Goal: Task Accomplishment & Management: Use online tool/utility

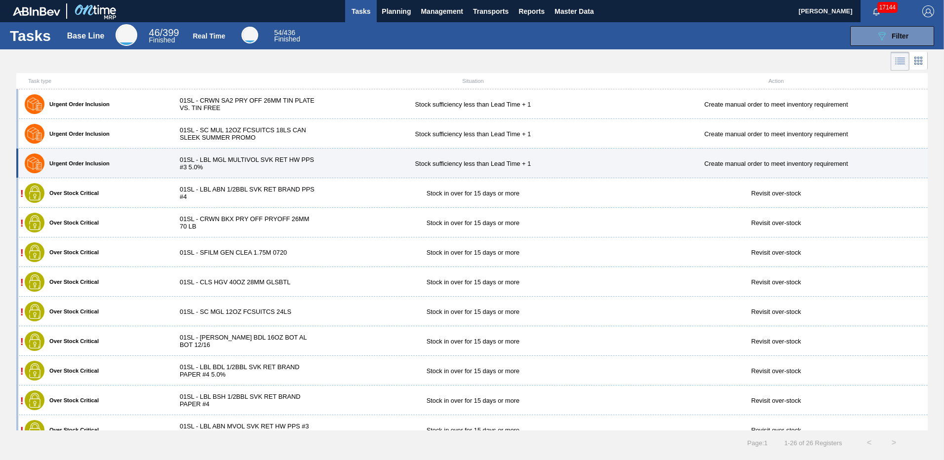
click at [253, 165] on div "01SL - LBL MGL MULTIVOL SVK RET HW PPS #3 5.0%" at bounding box center [246, 163] width 152 height 15
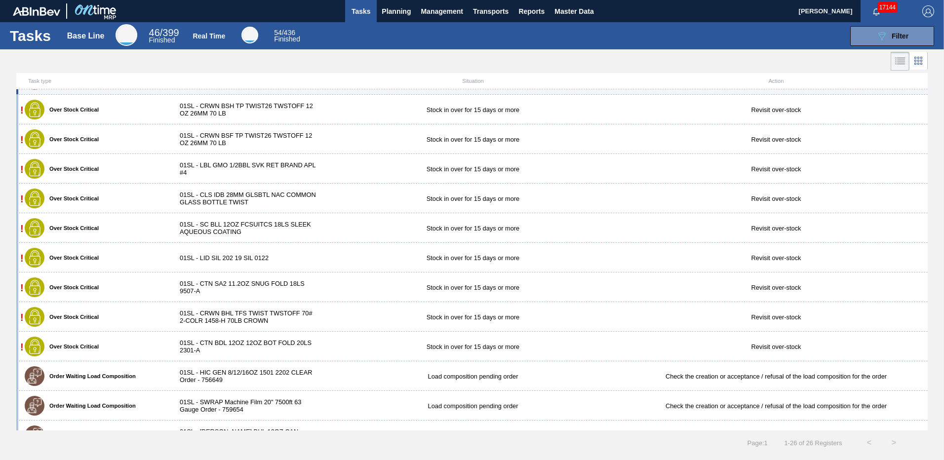
scroll to position [429, 0]
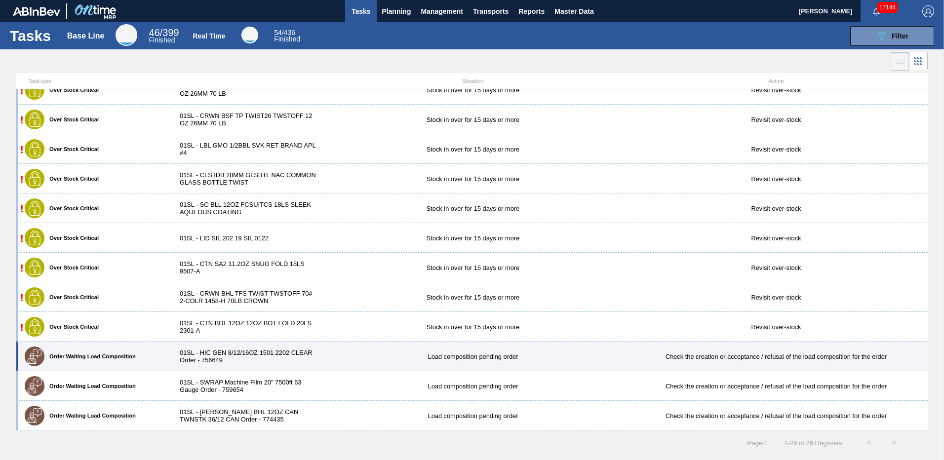
click at [448, 355] on div "Load composition pending order" at bounding box center [472, 356] width 303 height 7
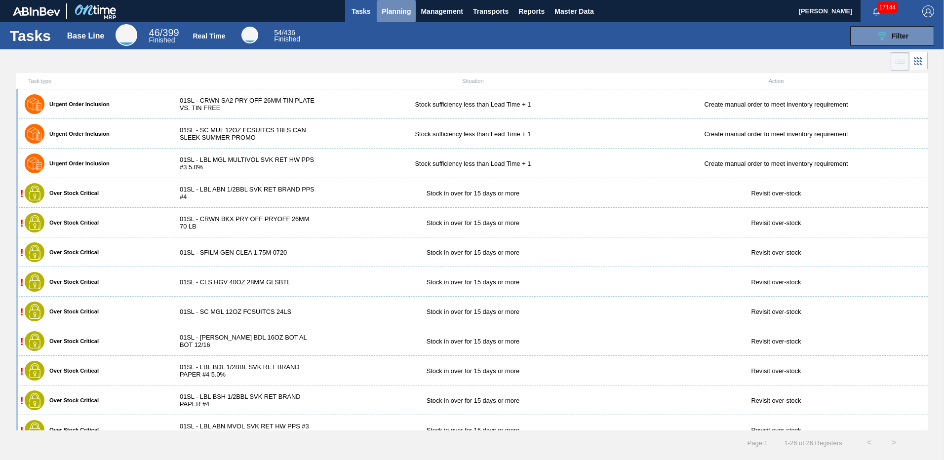
click at [393, 15] on span "Planning" at bounding box center [395, 11] width 29 height 12
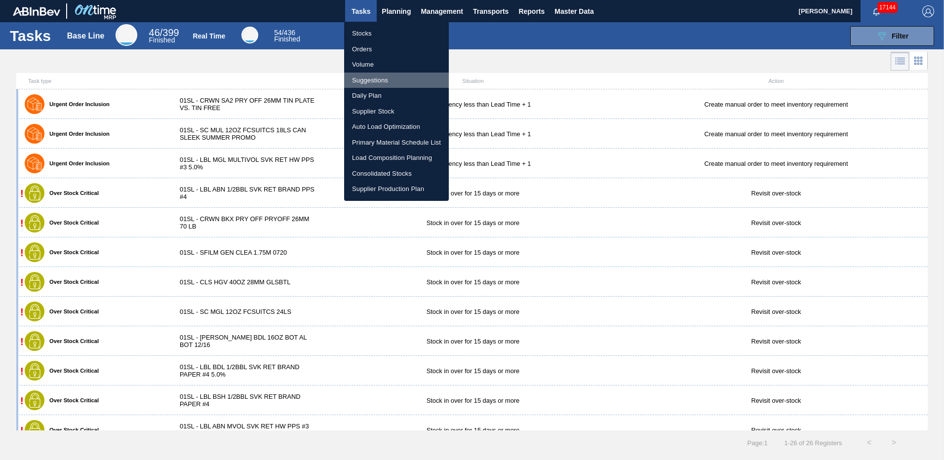
click at [380, 80] on li "Suggestions" at bounding box center [396, 81] width 105 height 16
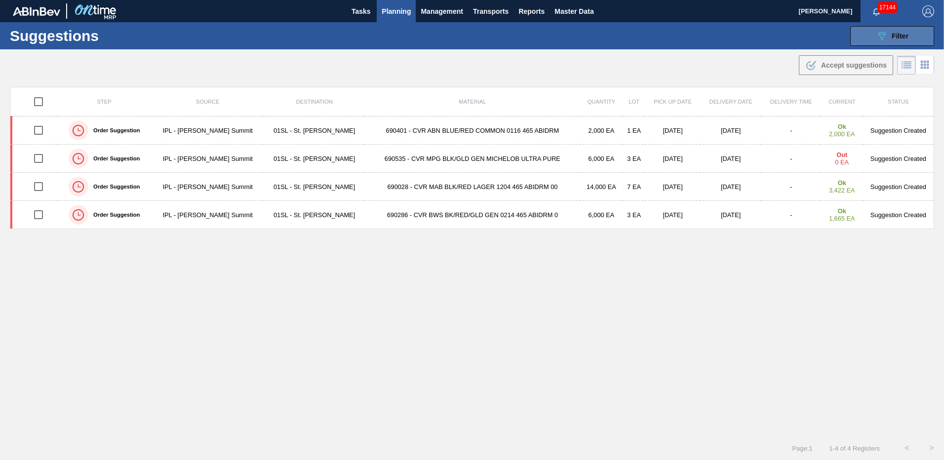
click at [897, 39] on span "Filter" at bounding box center [899, 36] width 17 height 8
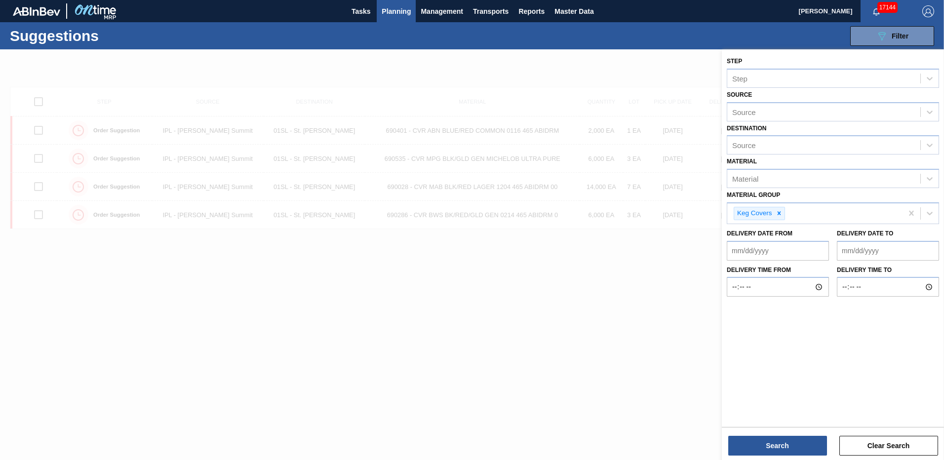
click at [518, 68] on div at bounding box center [472, 279] width 944 height 460
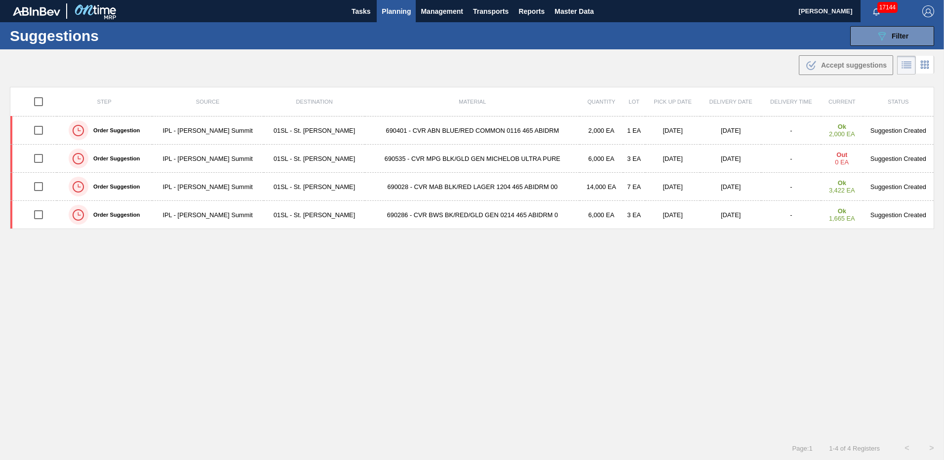
click at [387, 14] on span "Planning" at bounding box center [395, 11] width 29 height 12
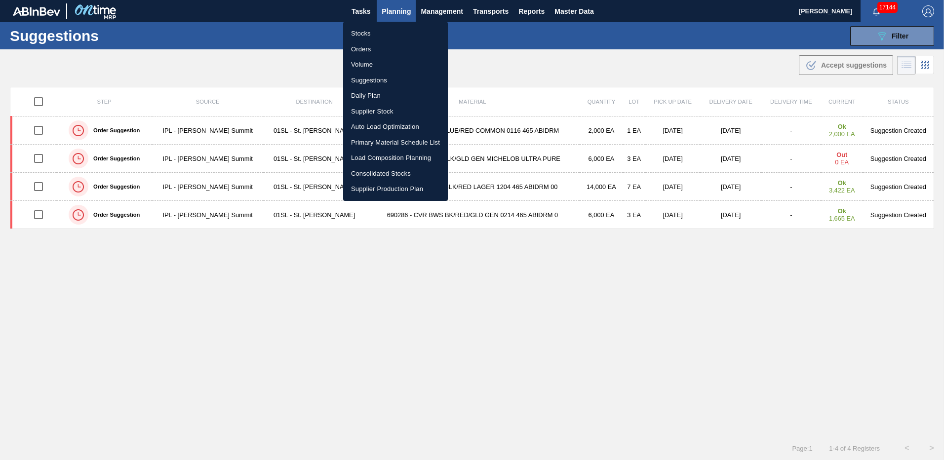
click at [391, 154] on li "Load Composition Planning" at bounding box center [395, 158] width 105 height 16
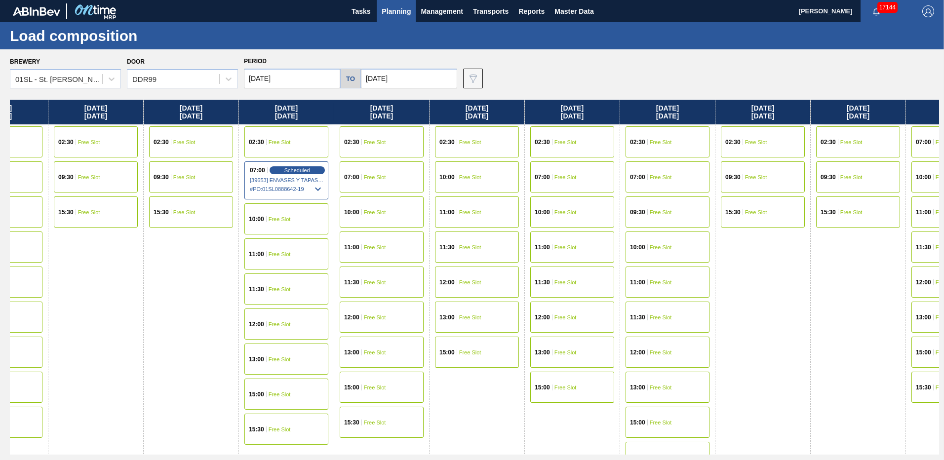
drag, startPoint x: 800, startPoint y: 277, endPoint x: 361, endPoint y: 278, distance: 439.2
click at [362, 278] on div "[DATE] 07:00 Free Slot 09:30 Free Slot 10:00 Free Slot 11:00 Free Slot 11:30 Fr…" at bounding box center [474, 277] width 929 height 355
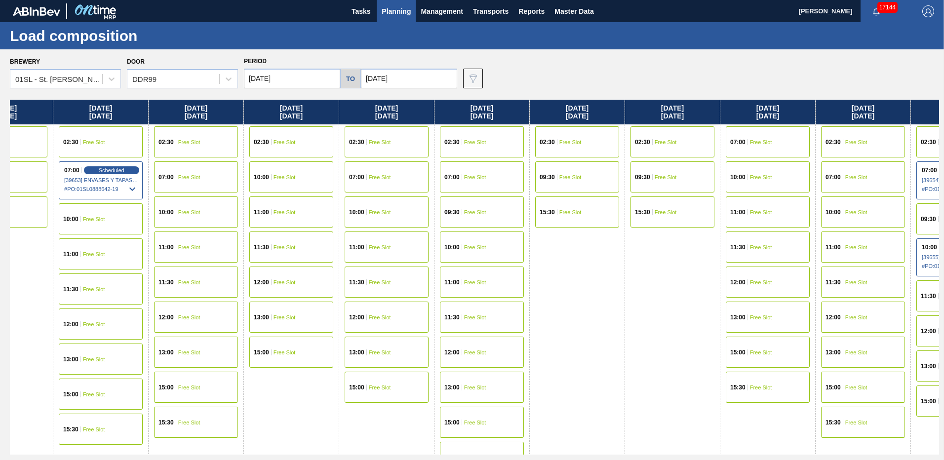
scroll to position [0, 670]
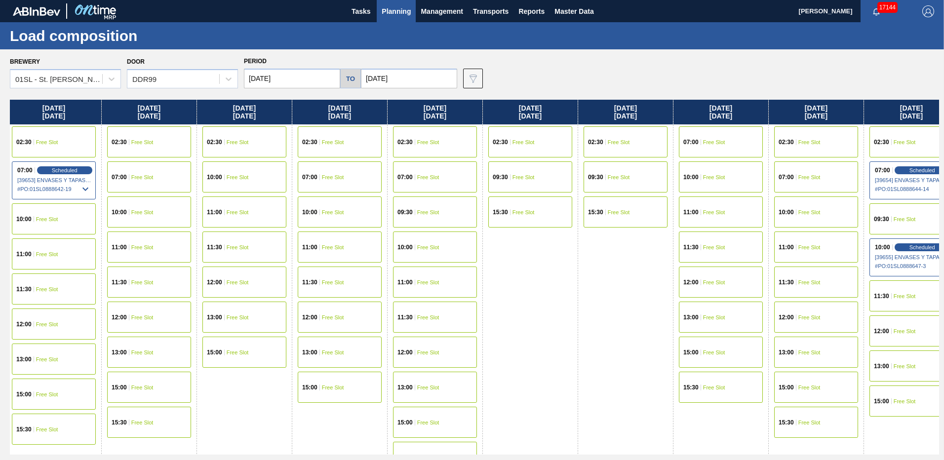
drag, startPoint x: 624, startPoint y: 267, endPoint x: 378, endPoint y: 269, distance: 246.3
click at [378, 269] on div "[DATE] 07:00 Free Slot 09:30 Free Slot 10:00 Free Slot 11:00 Free Slot 11:30 Fr…" at bounding box center [474, 277] width 929 height 355
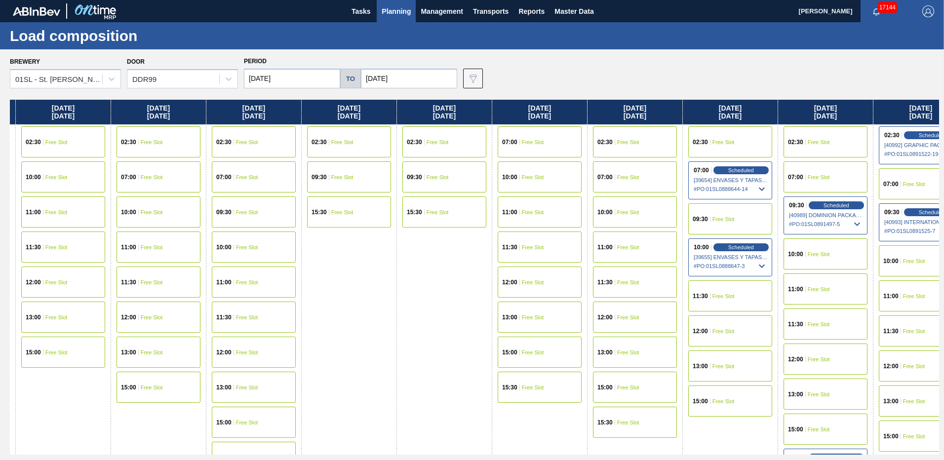
scroll to position [0, 924]
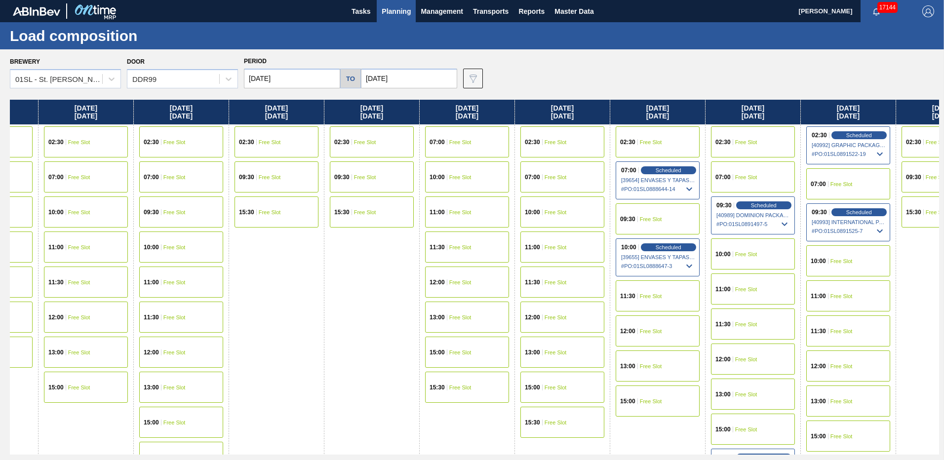
drag, startPoint x: 597, startPoint y: 265, endPoint x: 332, endPoint y: 273, distance: 264.7
click at [332, 273] on div "[DATE] 07:00 Free Slot 09:30 Free Slot 10:00 Free Slot 11:00 Free Slot 11:30 Fr…" at bounding box center [474, 277] width 929 height 355
click at [836, 346] on div "11:30 Free Slot" at bounding box center [847, 330] width 95 height 35
click at [844, 328] on span "Free Slot" at bounding box center [841, 331] width 22 height 6
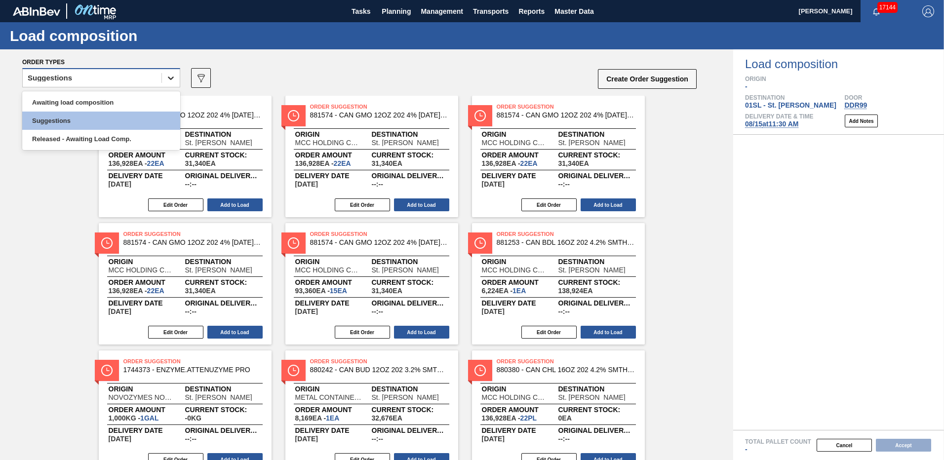
click at [169, 80] on icon at bounding box center [171, 78] width 10 height 10
click at [103, 109] on div "Awaiting load composition" at bounding box center [101, 102] width 158 height 18
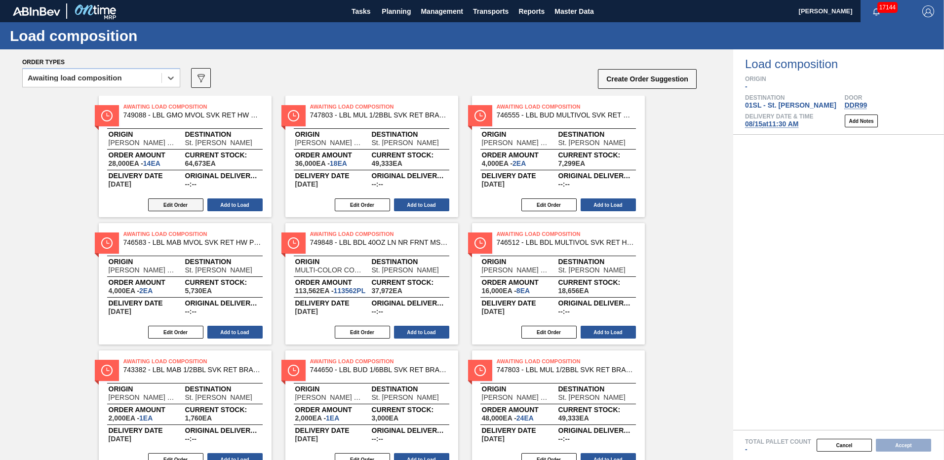
click at [161, 201] on button "Edit Order" at bounding box center [175, 204] width 55 height 13
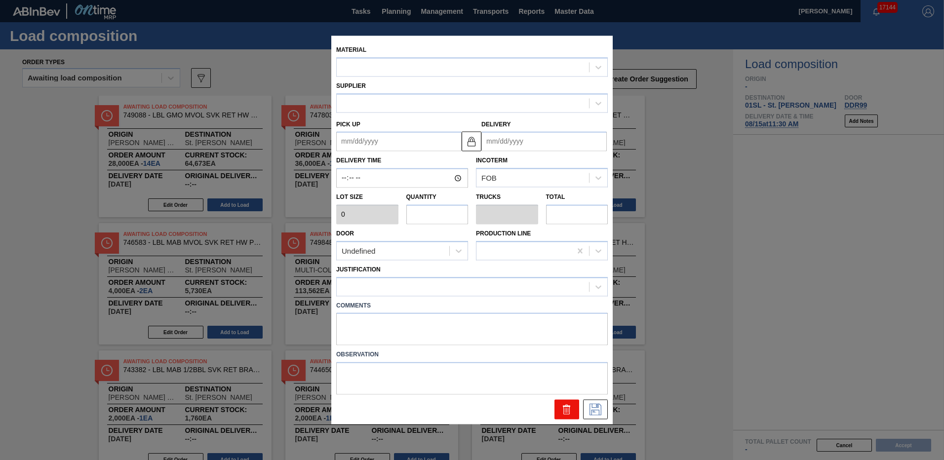
click at [562, 410] on icon at bounding box center [567, 410] width 12 height 12
type input "2,000"
type input "14"
type input "0.028"
type input "28,000"
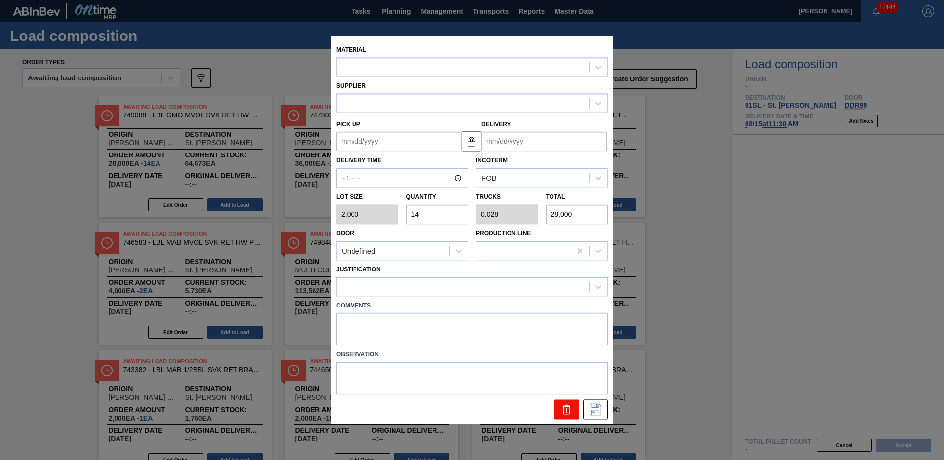
type up "[DATE]"
type input "[DATE]"
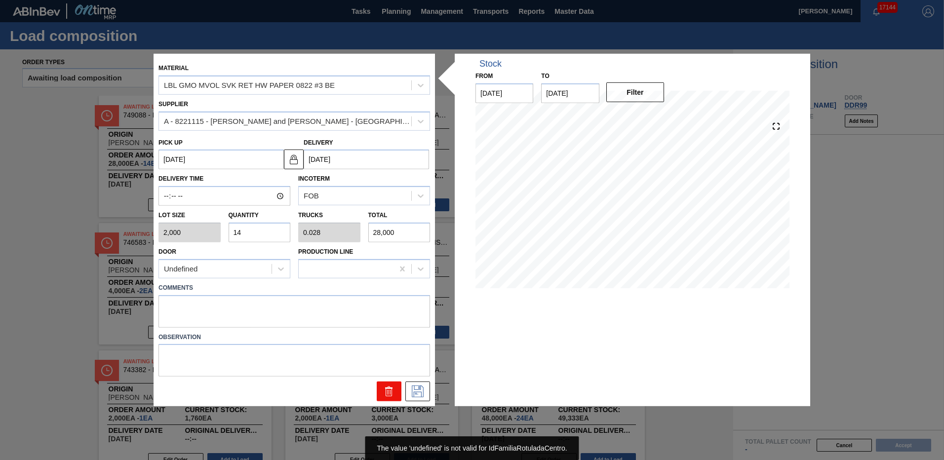
click at [387, 389] on icon at bounding box center [389, 391] width 12 height 12
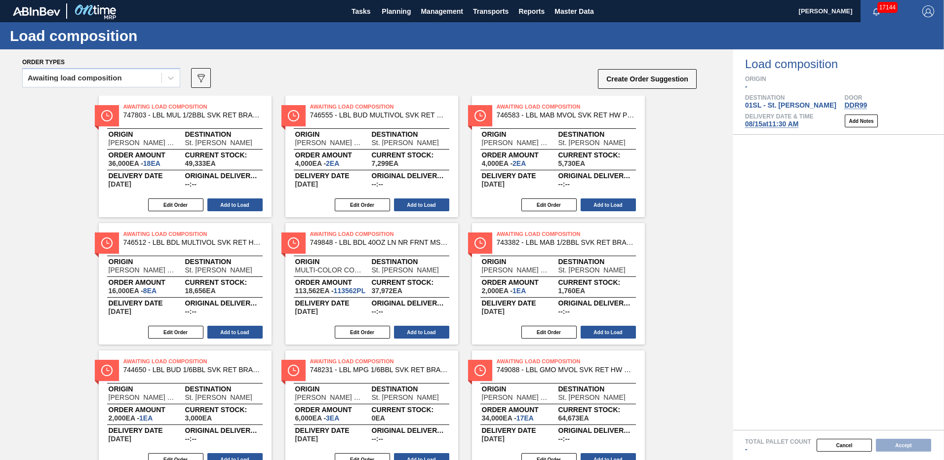
click at [182, 213] on div "Awaiting Load Composition 747803 - LBL MUL 1/2BBL SVK RET BRAND PPS 0220 #4 Ori…" at bounding box center [185, 156] width 173 height 121
click at [182, 208] on button "Edit Order" at bounding box center [175, 204] width 55 height 13
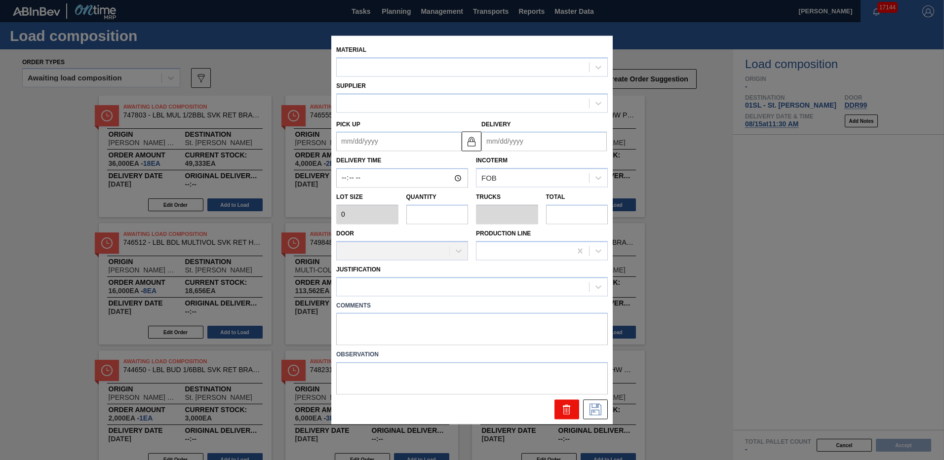
click at [563, 405] on icon at bounding box center [567, 410] width 12 height 12
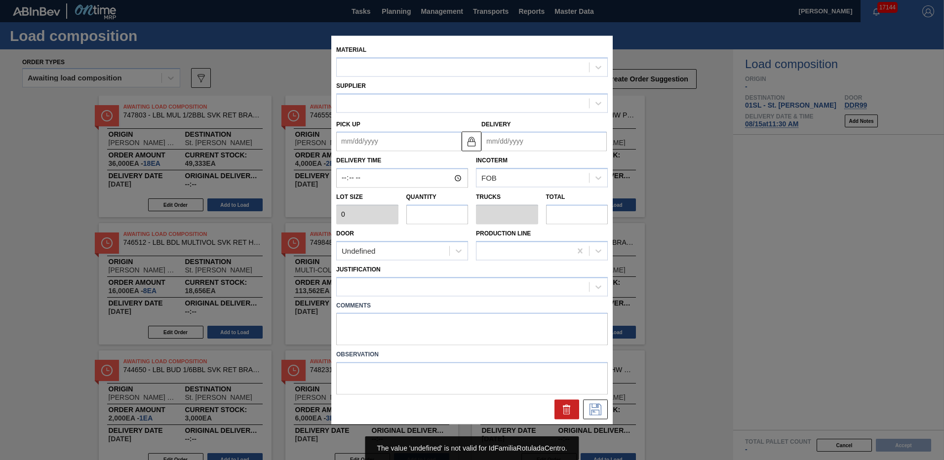
type input "2,000"
type input "18"
type input "0.036"
type input "36,000"
type up "[DATE]"
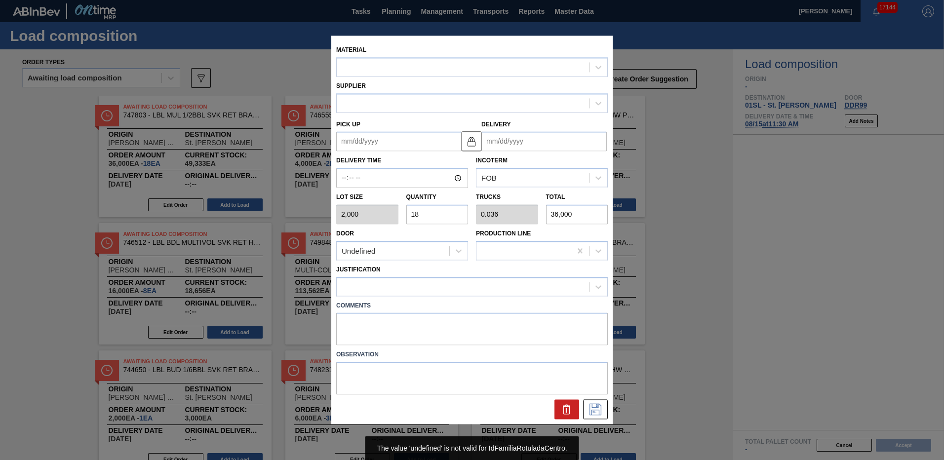
type input "[DATE]"
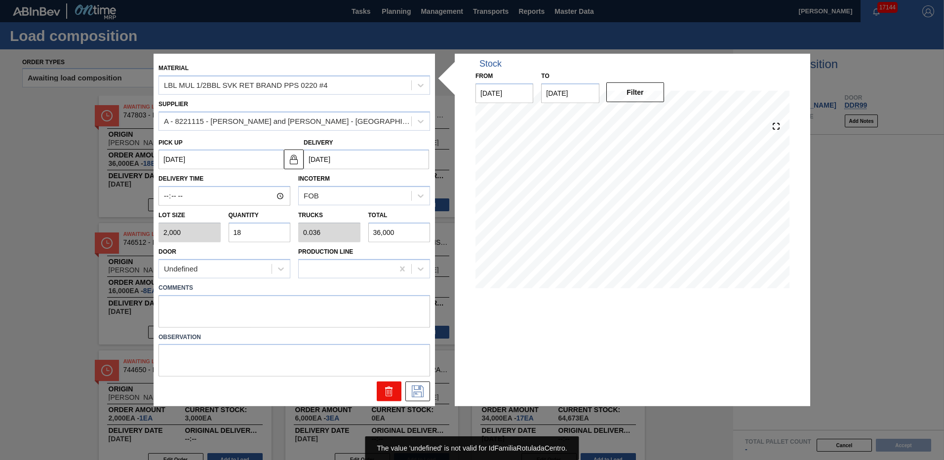
click at [383, 391] on icon at bounding box center [389, 391] width 12 height 12
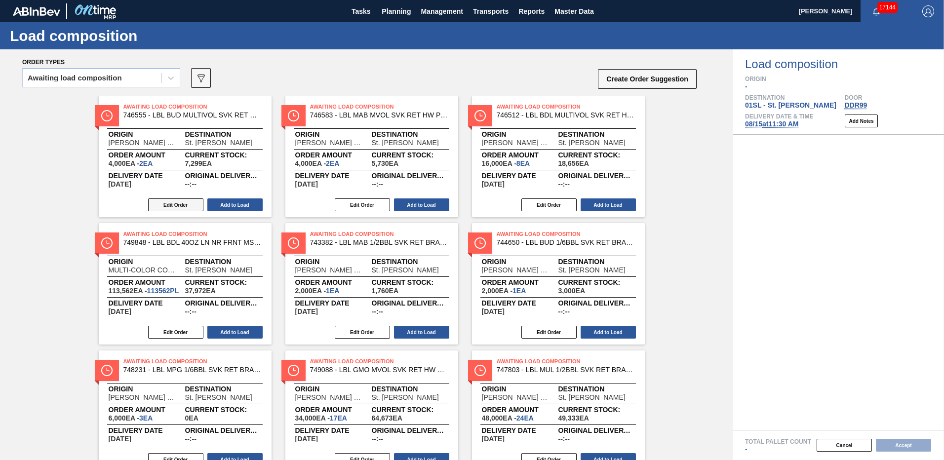
click at [174, 207] on button "Edit Order" at bounding box center [175, 204] width 55 height 13
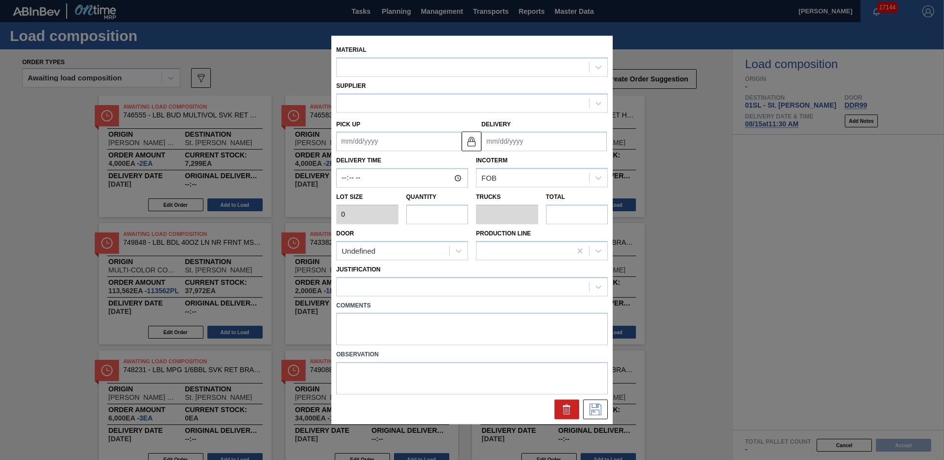
type input "2,000"
type input "2"
type input "0.004"
type input "4,000"
type up "[DATE]"
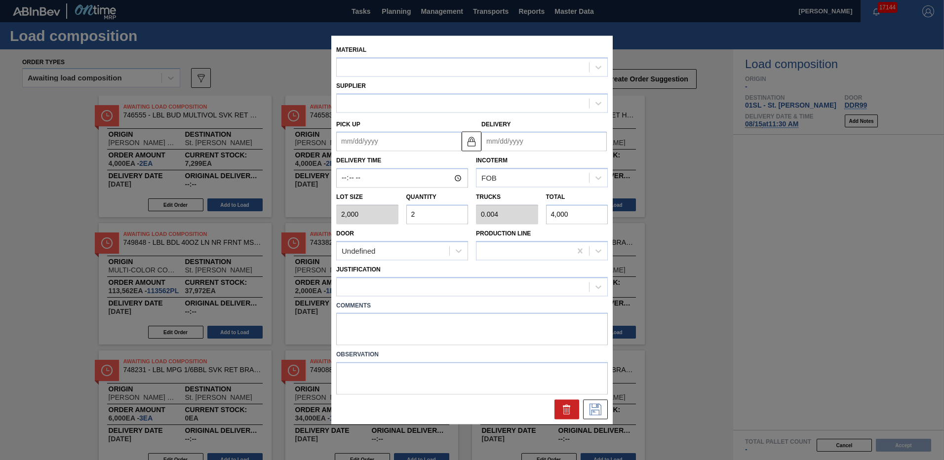
type input "[DATE]"
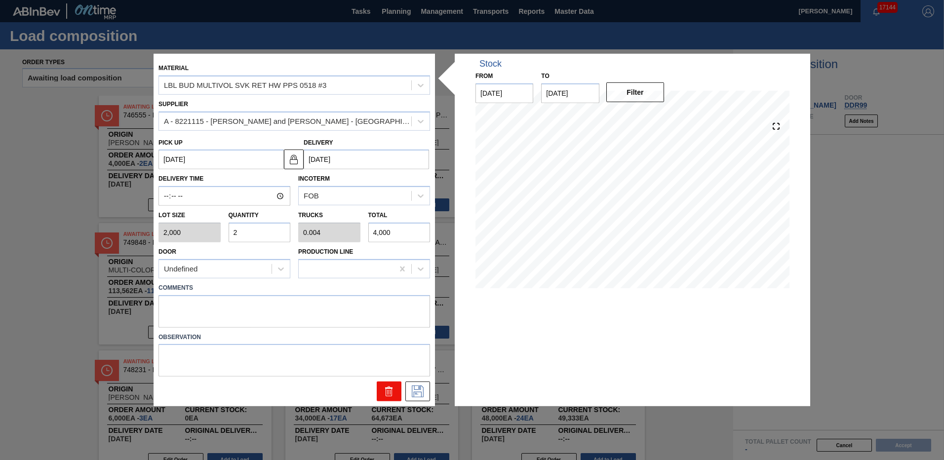
click at [388, 391] on icon at bounding box center [388, 392] width 0 height 5
